Goal: Task Accomplishment & Management: Manage account settings

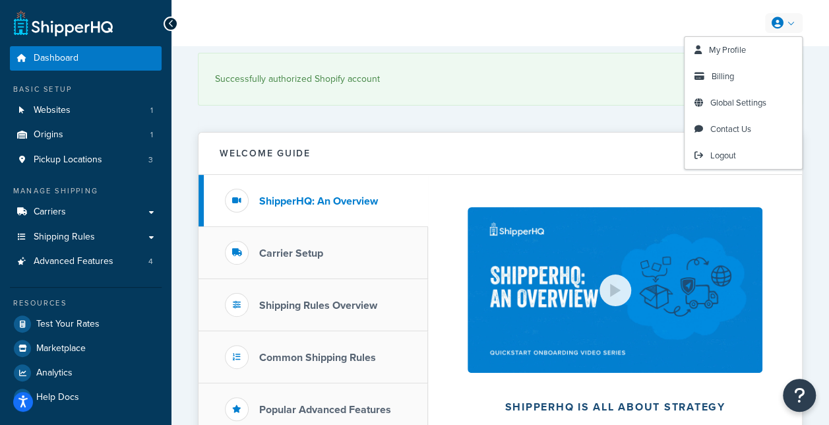
click at [788, 26] on link at bounding box center [784, 23] width 38 height 20
click at [745, 78] on link "Billing" at bounding box center [743, 76] width 117 height 26
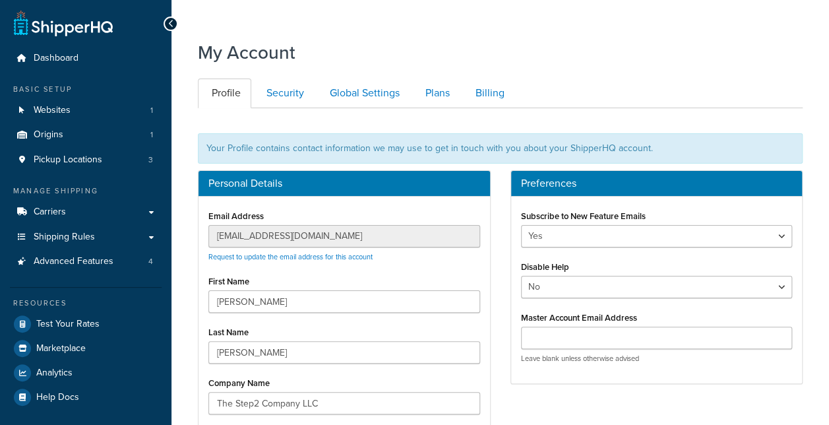
click at [747, 78] on div "My Account Contact Us Send Us A Message Contact Information Name * Email * Comp…" at bounding box center [501, 362] width 658 height 659
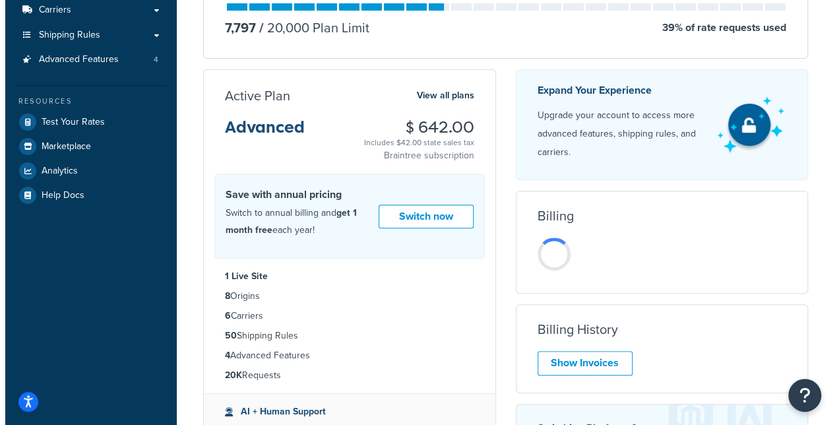
scroll to position [213, 0]
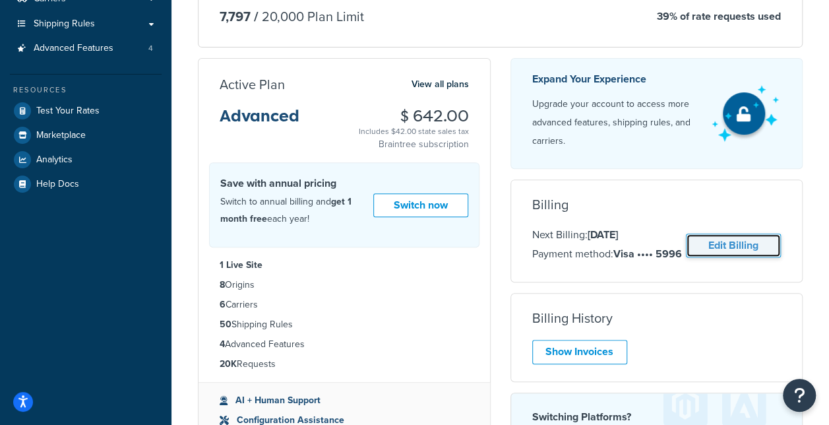
click at [752, 245] on link "Edit Billing" at bounding box center [733, 246] width 95 height 24
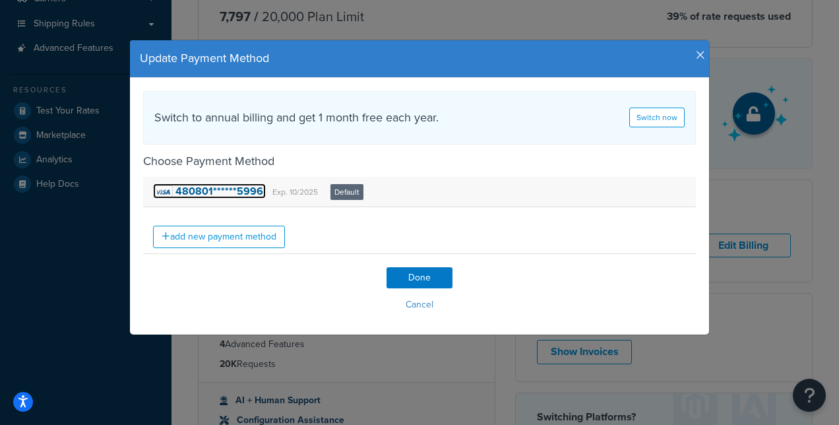
click at [232, 186] on strong "480801******5996" at bounding box center [220, 190] width 88 height 15
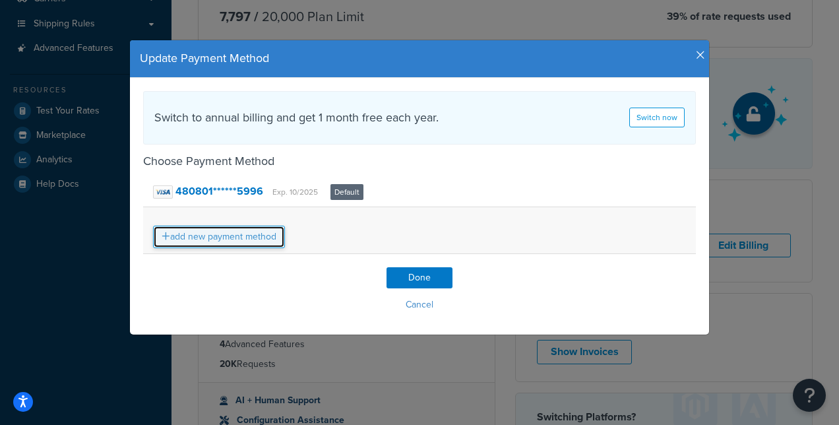
click at [240, 235] on link "add new payment method" at bounding box center [219, 237] width 132 height 22
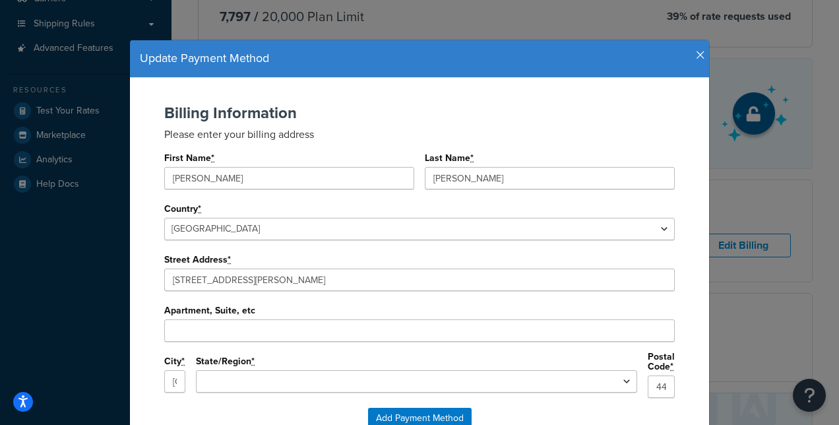
scroll to position [84, 0]
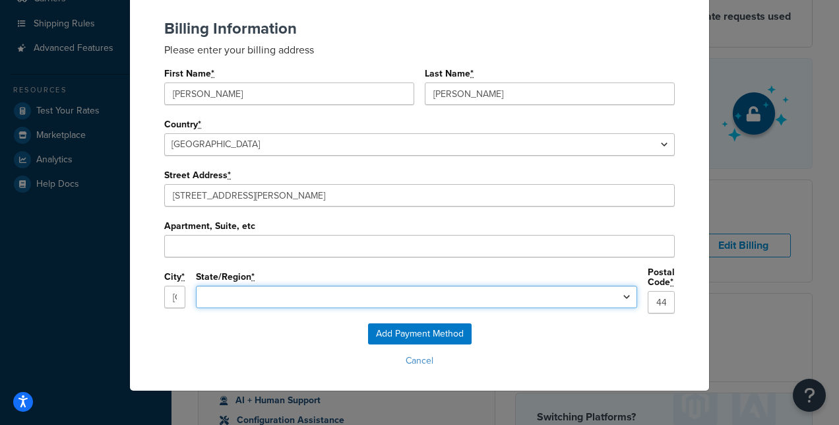
click at [519, 299] on select "[US_STATE] [US_STATE] [US_STATE] [US_STATE] [US_STATE] [US_STATE] [US_STATE] [U…" at bounding box center [416, 297] width 441 height 22
select select "OH"
click at [299, 286] on select "[US_STATE] [US_STATE] [US_STATE] [US_STATE] [US_STATE] [US_STATE] [US_STATE] [U…" at bounding box center [416, 297] width 441 height 22
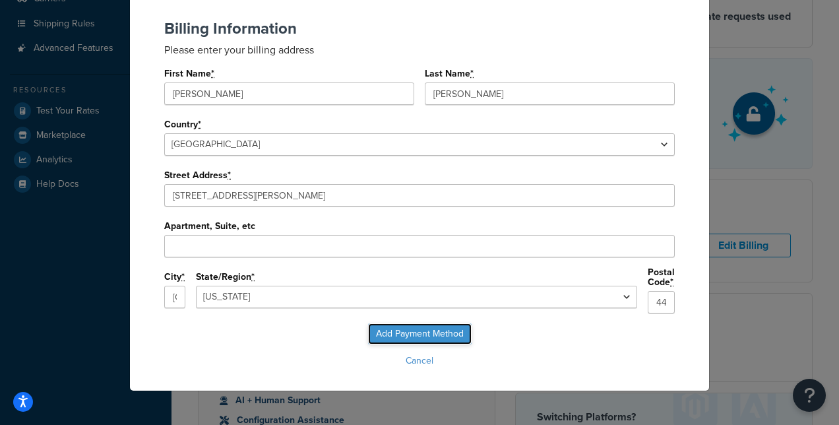
click at [438, 333] on input "Add Payment Method" at bounding box center [420, 333] width 104 height 21
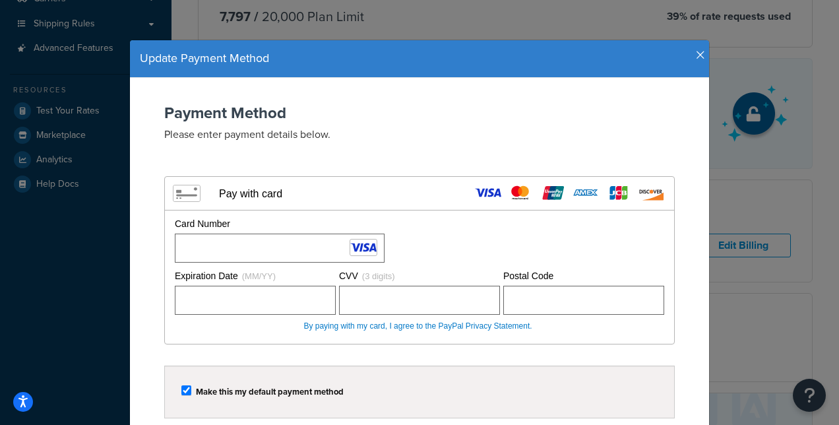
scroll to position [119, 0]
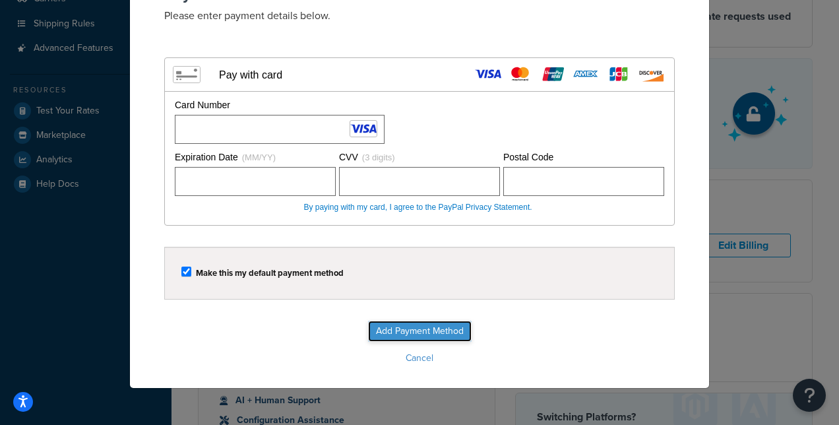
click at [439, 327] on input "Add Payment Method" at bounding box center [420, 331] width 104 height 21
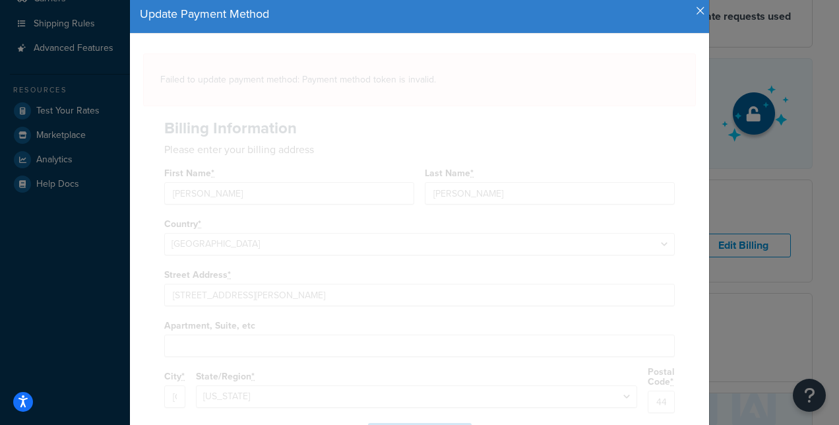
scroll to position [0, 0]
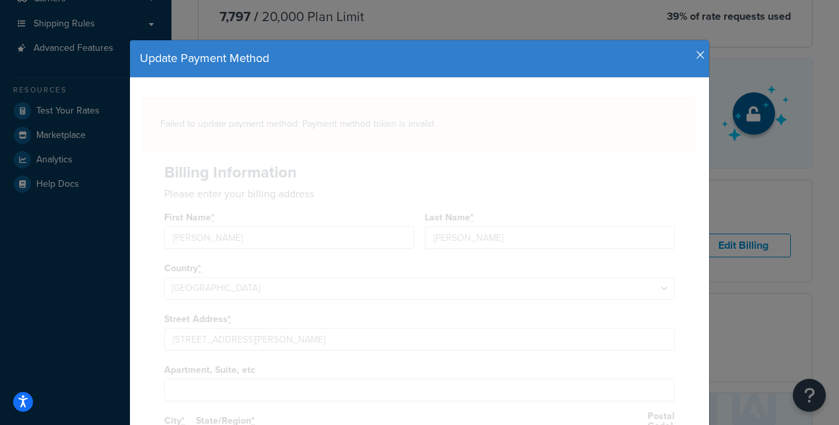
select select
